Goal: Information Seeking & Learning: Learn about a topic

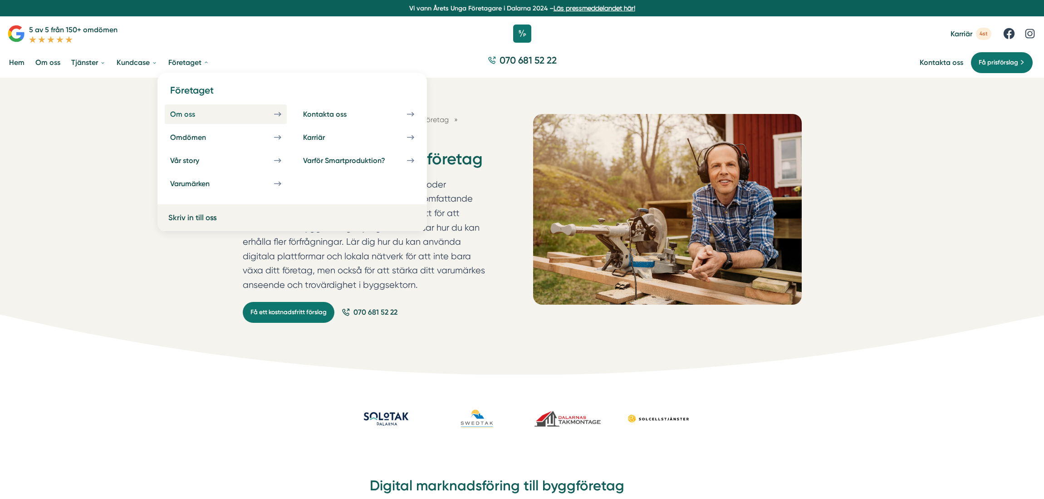
click at [189, 112] on div "Om oss" at bounding box center [193, 114] width 47 height 9
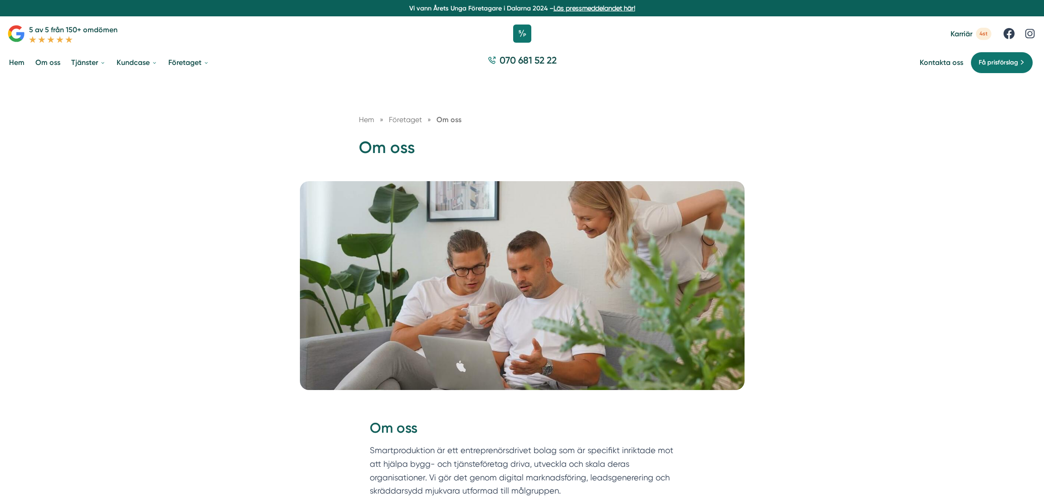
click at [10, 61] on link "Hem" at bounding box center [16, 62] width 19 height 23
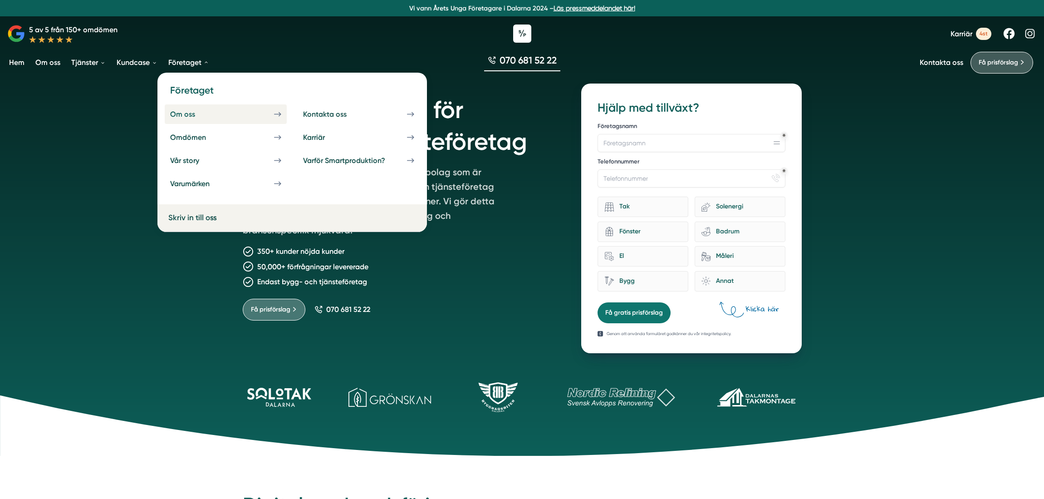
click at [278, 116] on icon at bounding box center [277, 114] width 7 height 8
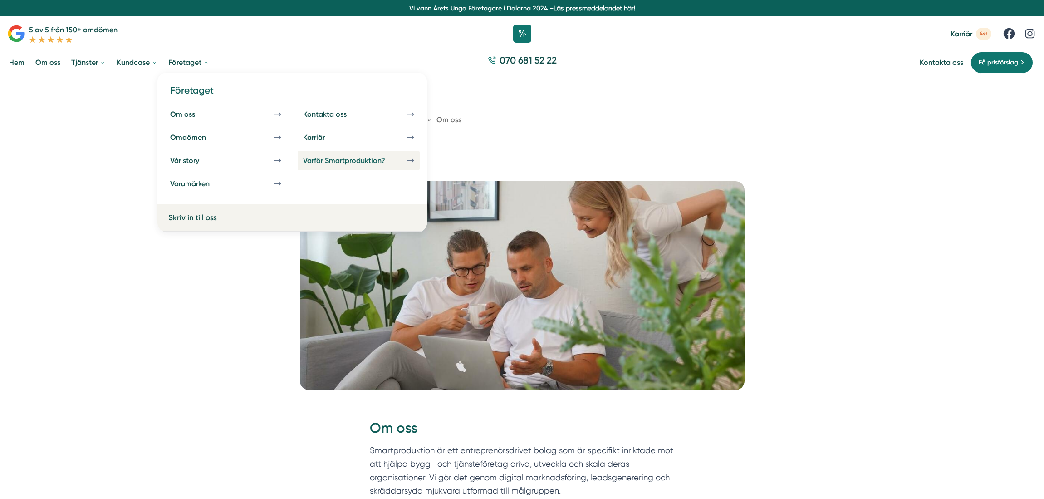
click at [318, 160] on div "Varför Smartproduktion?" at bounding box center [355, 160] width 104 height 9
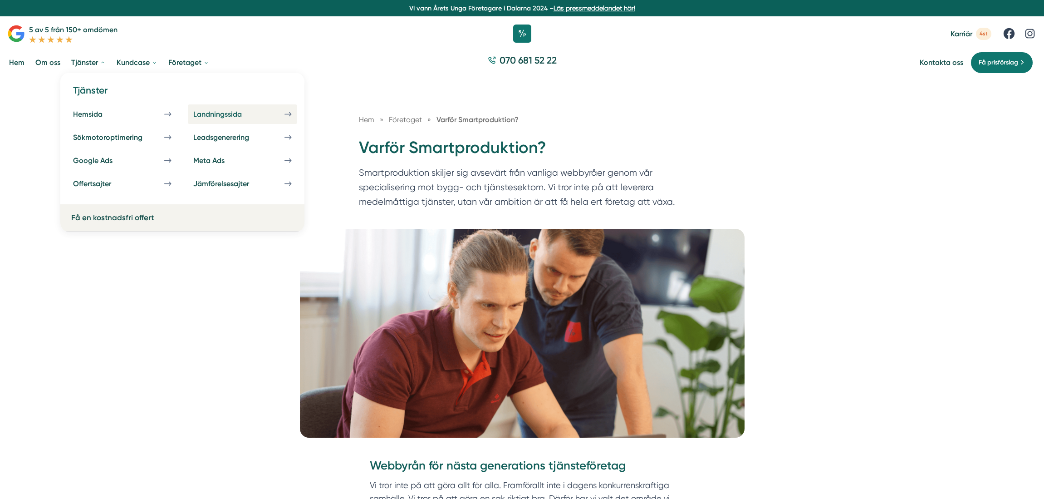
click at [224, 115] on div "Landningssida" at bounding box center [228, 114] width 70 height 9
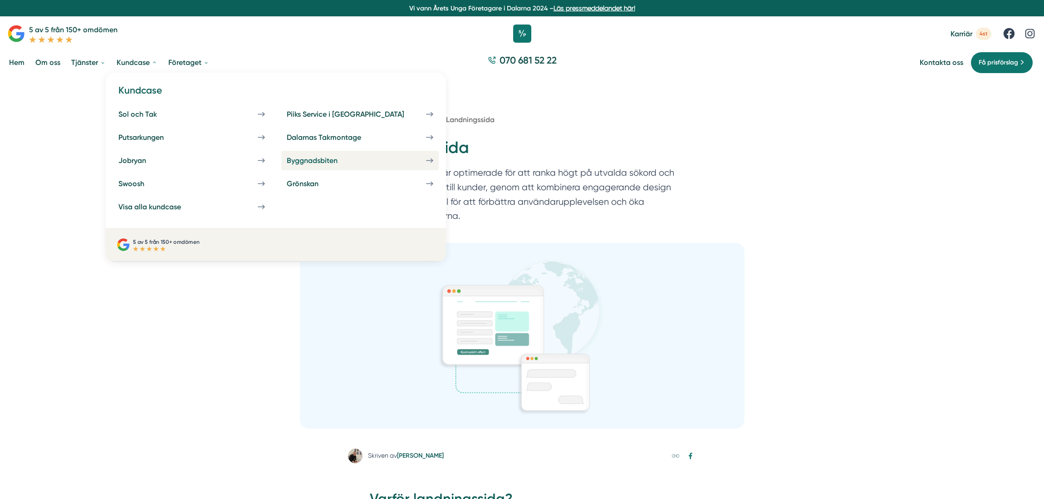
click at [426, 162] on icon at bounding box center [429, 161] width 7 height 8
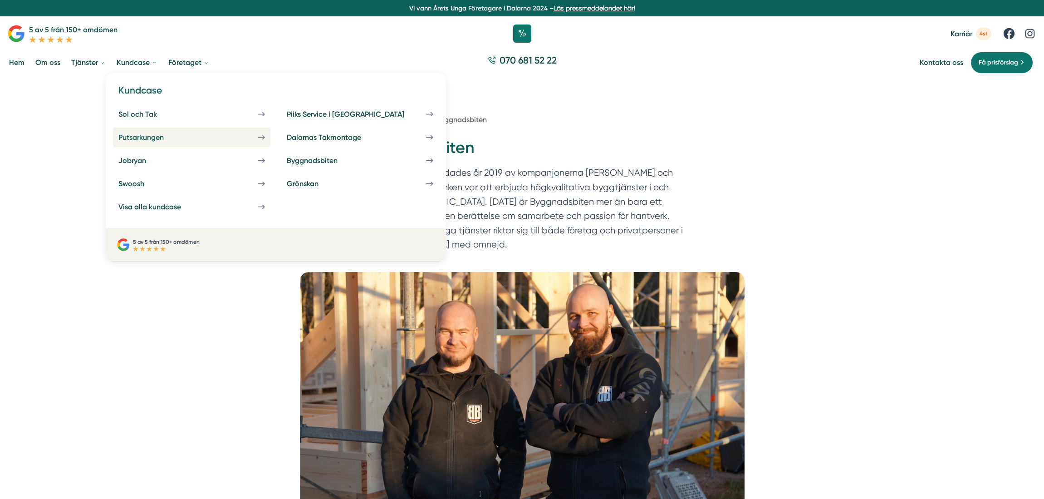
click at [178, 140] on div "Putsarkungen" at bounding box center [151, 137] width 67 height 9
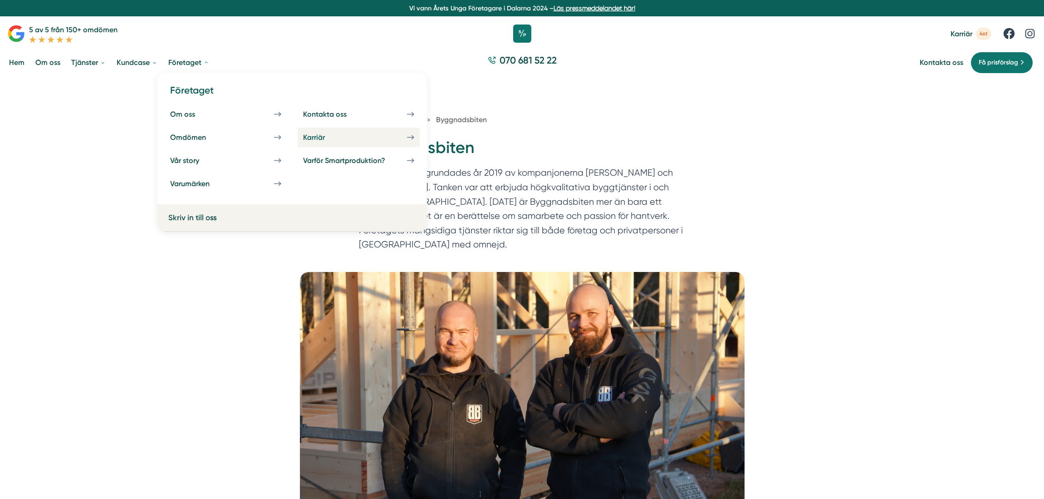
click at [343, 133] on div "Karriär" at bounding box center [325, 137] width 44 height 9
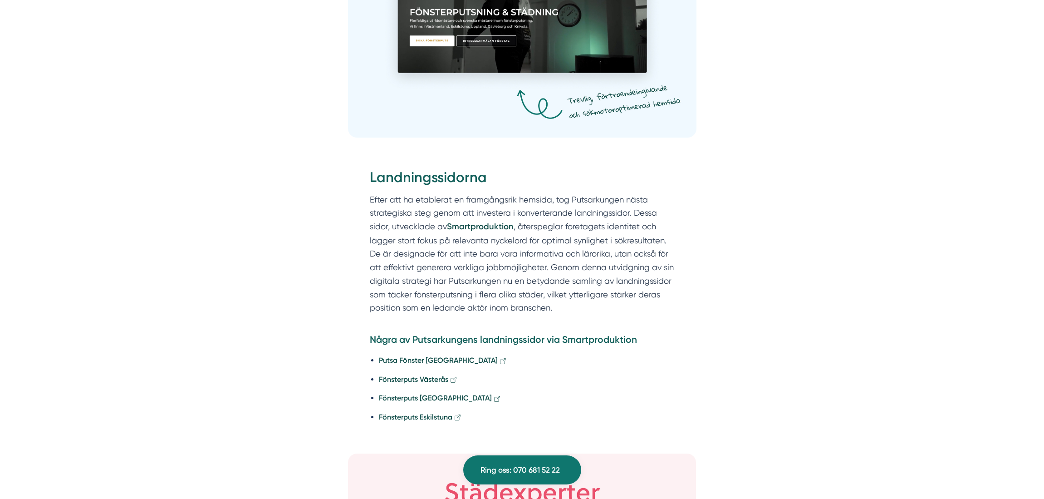
scroll to position [1979, 0]
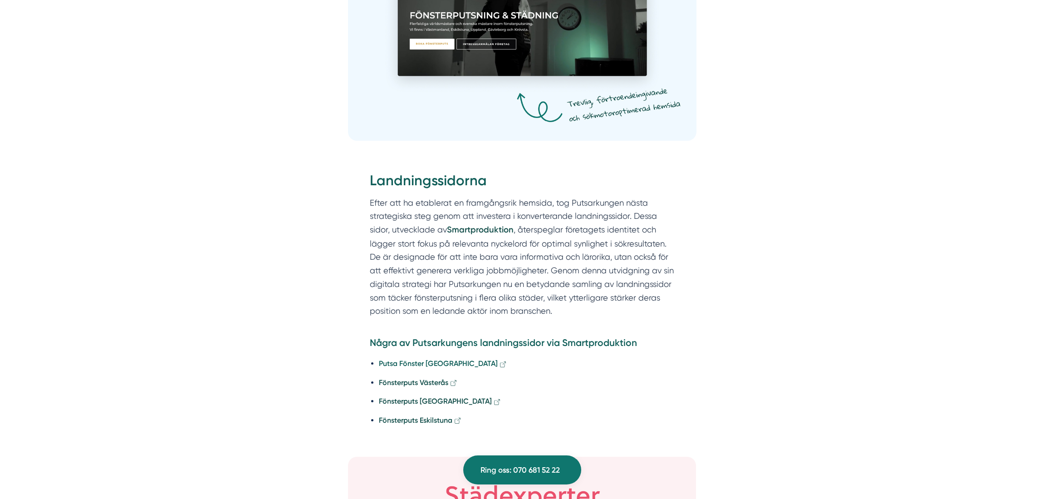
click at [399, 359] on strong "Putsa Fönster [GEOGRAPHIC_DATA]" at bounding box center [438, 363] width 119 height 9
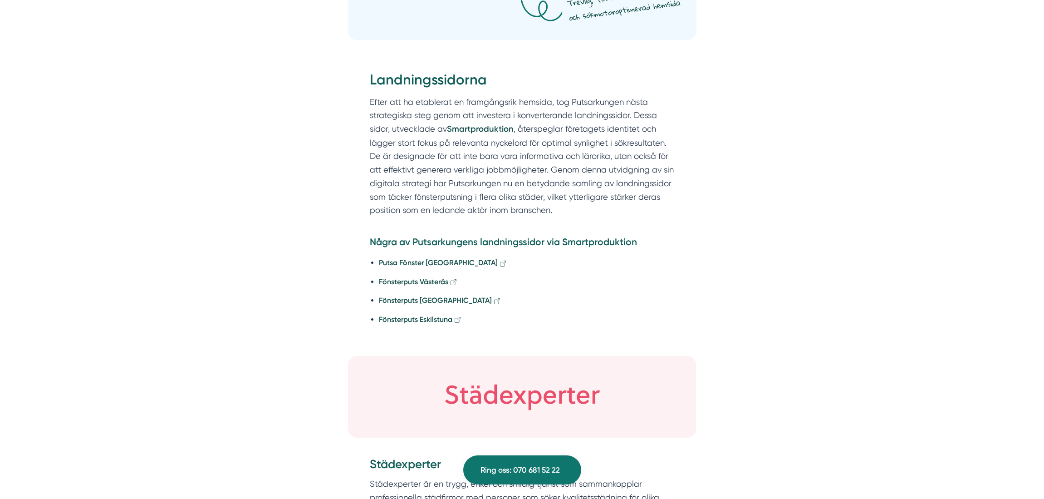
scroll to position [2081, 0]
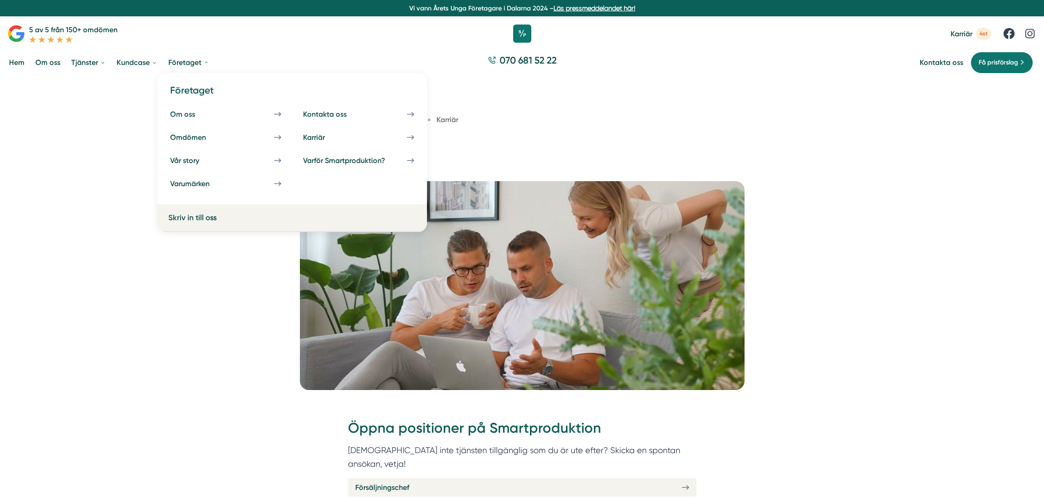
click at [197, 65] on link "Företaget" at bounding box center [188, 62] width 44 height 23
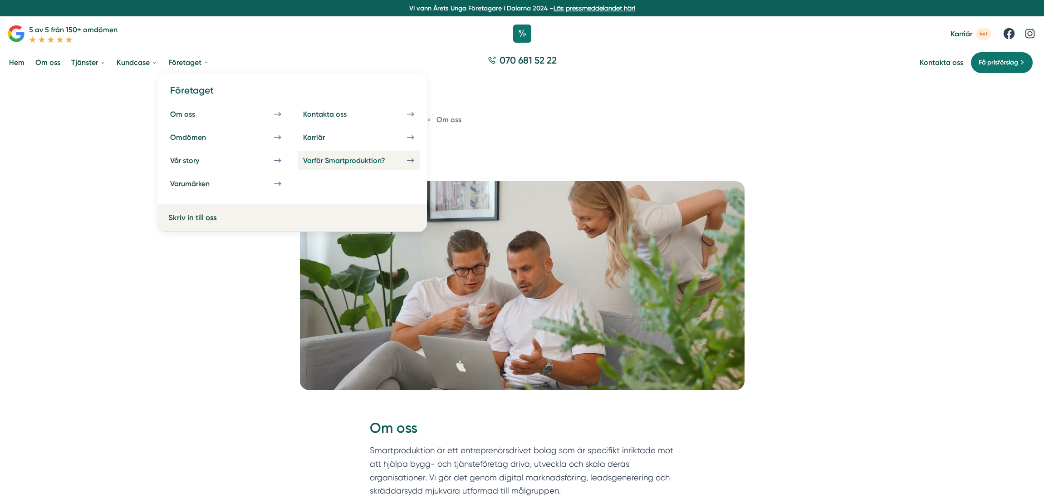
click at [350, 162] on div "Varför Smartproduktion?" at bounding box center [355, 160] width 104 height 9
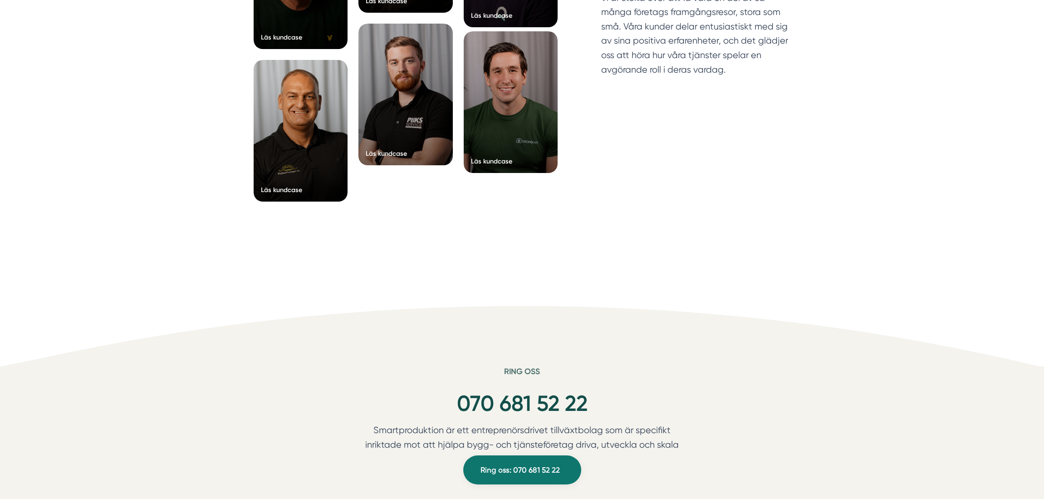
scroll to position [2455, 0]
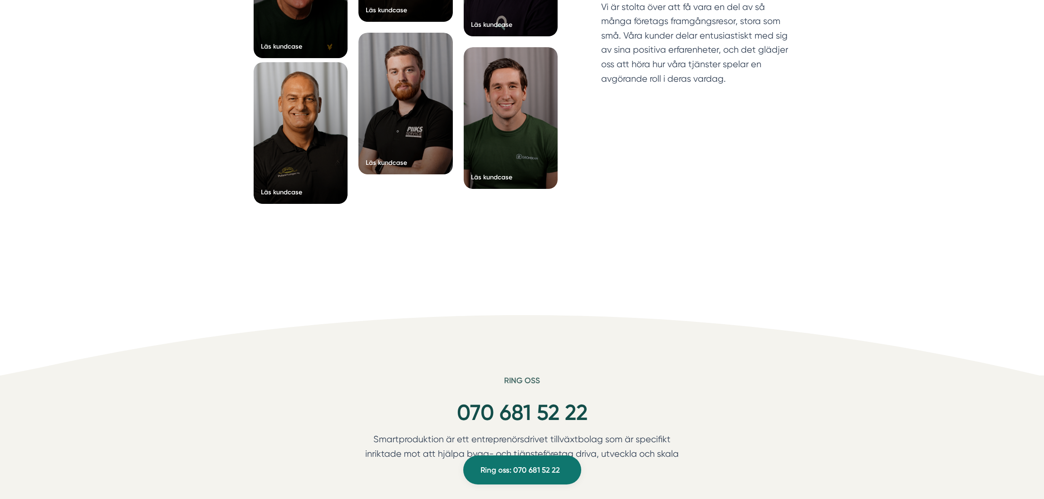
click at [276, 169] on div at bounding box center [301, 133] width 94 height 142
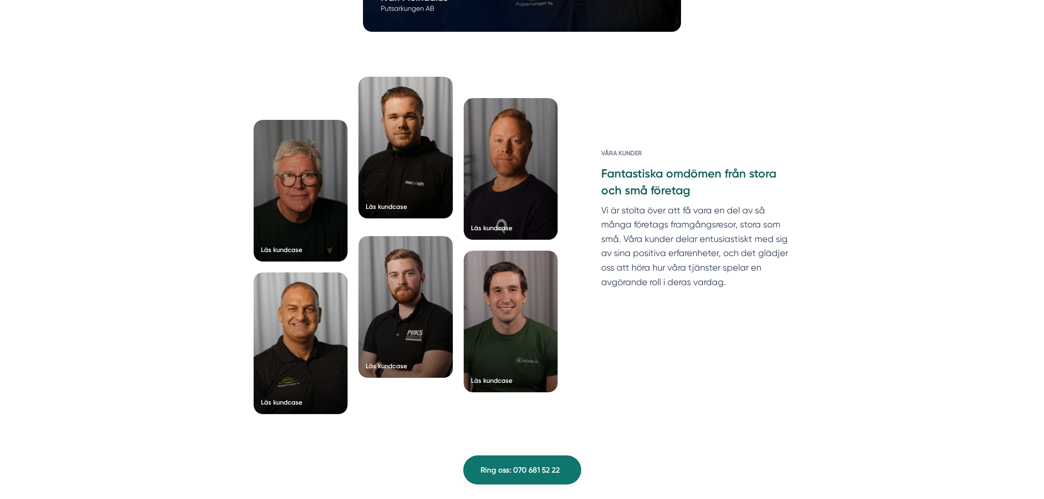
scroll to position [2921, 0]
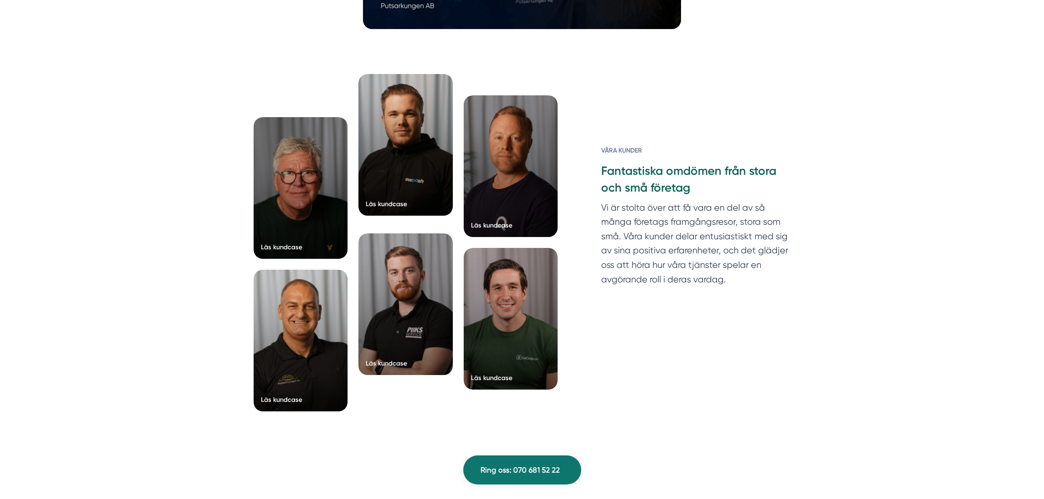
click at [391, 167] on div at bounding box center [405, 145] width 94 height 142
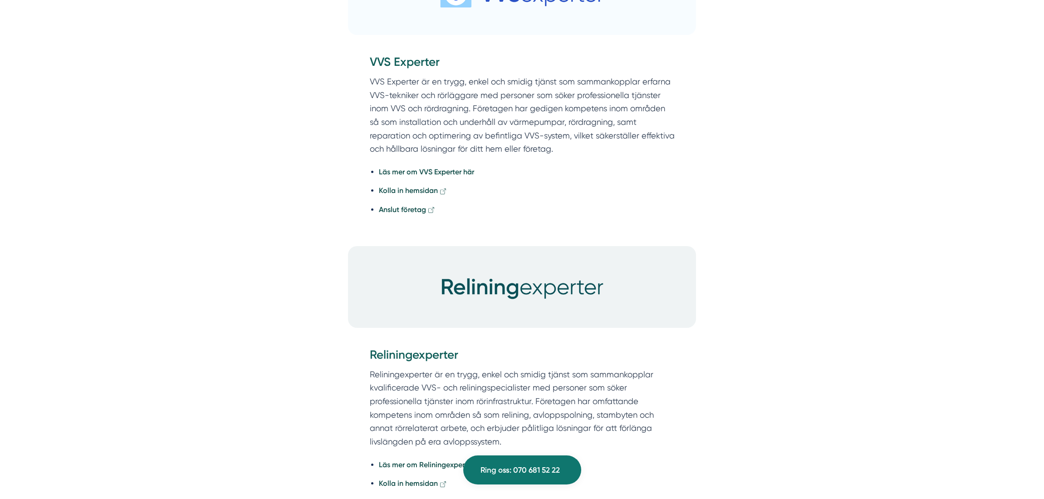
scroll to position [1451, 0]
